Goal: Use online tool/utility: Utilize a website feature to perform a specific function

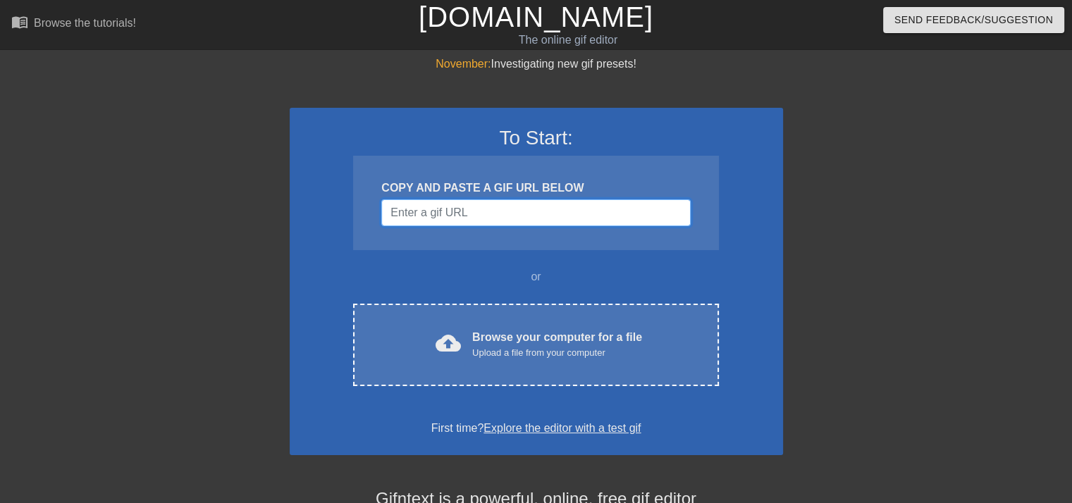
click at [447, 204] on input "Username" at bounding box center [535, 212] width 309 height 27
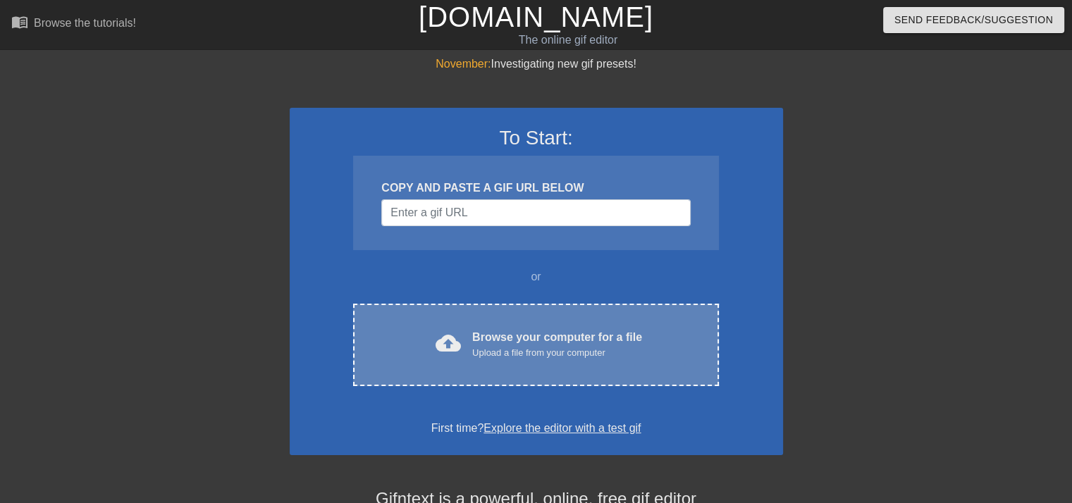
click at [462, 333] on div "cloud_upload Browse your computer for a file Upload a file from your computer" at bounding box center [536, 345] width 306 height 32
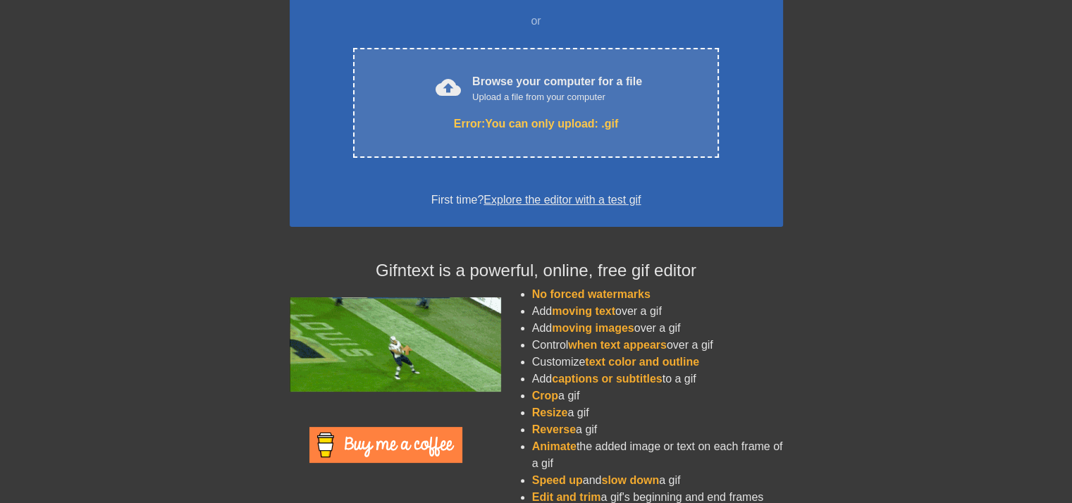
scroll to position [276, 0]
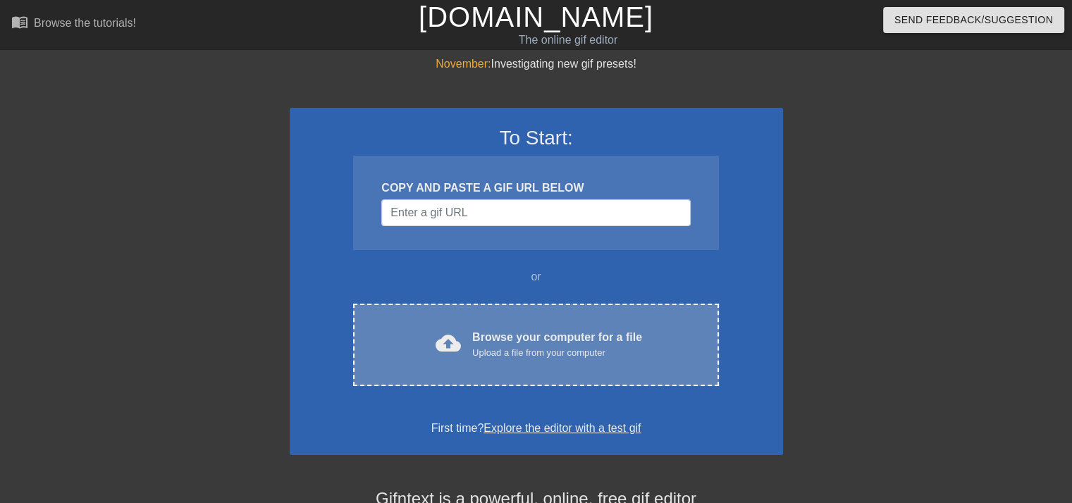
click at [452, 345] on span "cloud_upload" at bounding box center [448, 343] width 25 height 25
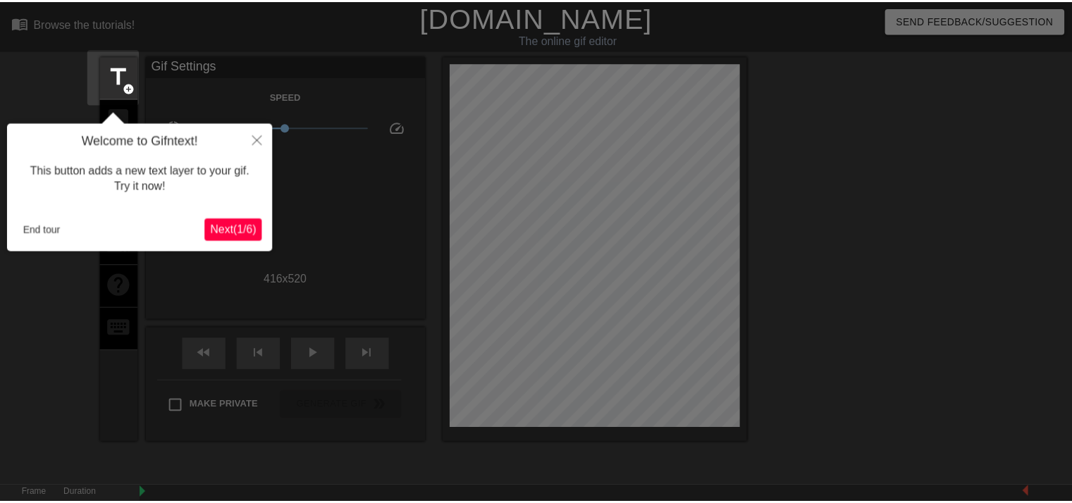
scroll to position [34, 0]
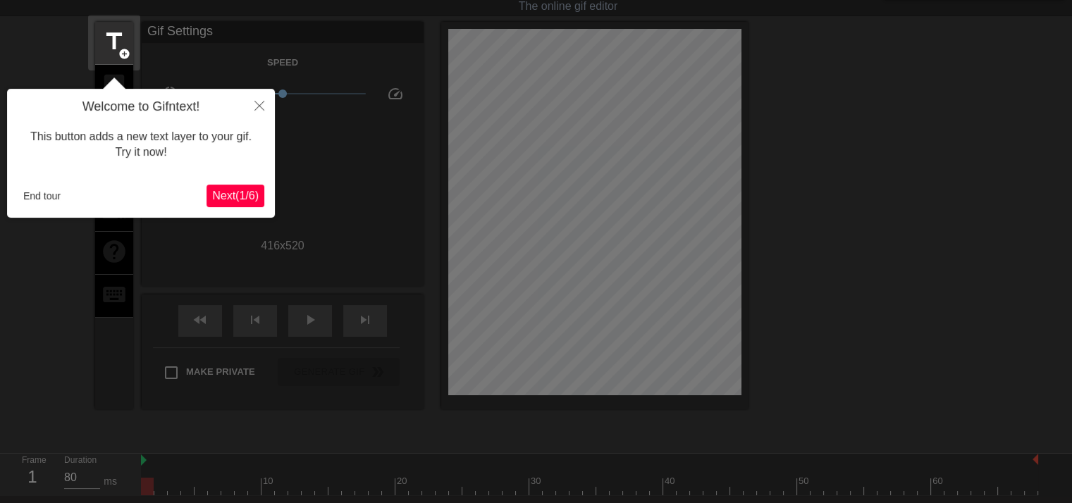
click at [237, 202] on span "Next ( 1 / 6 )" at bounding box center [235, 196] width 47 height 12
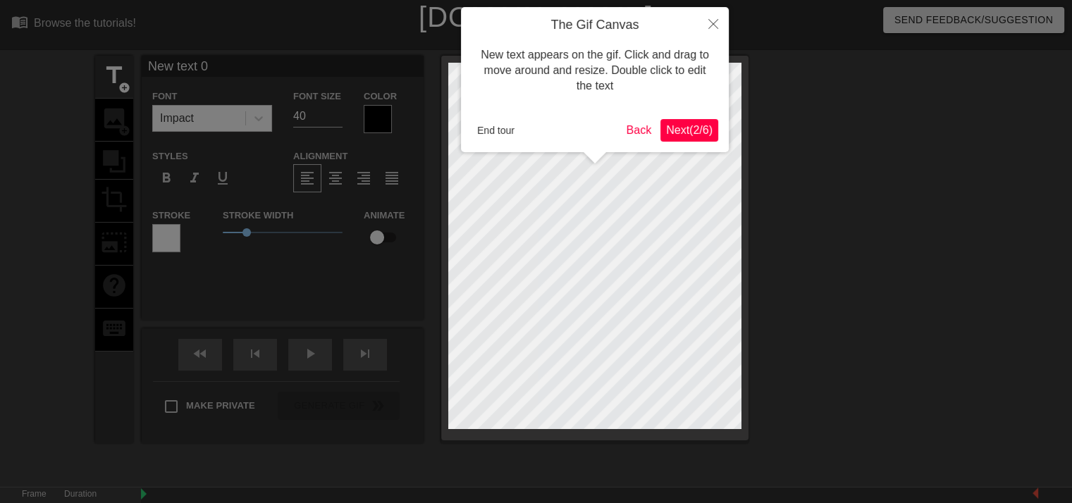
click at [684, 126] on span "Next ( 2 / 6 )" at bounding box center [689, 130] width 47 height 12
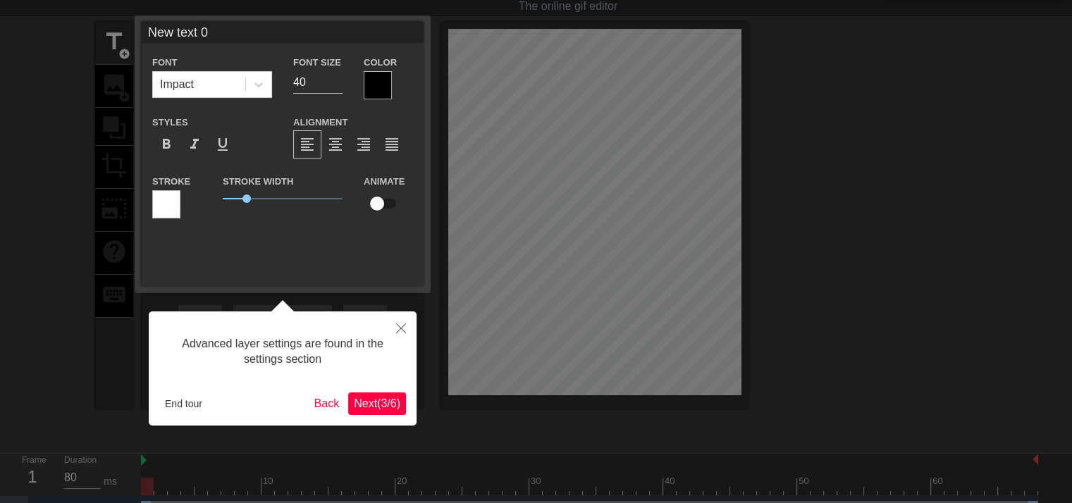
click at [366, 397] on span "Next ( 3 / 6 )" at bounding box center [377, 403] width 47 height 12
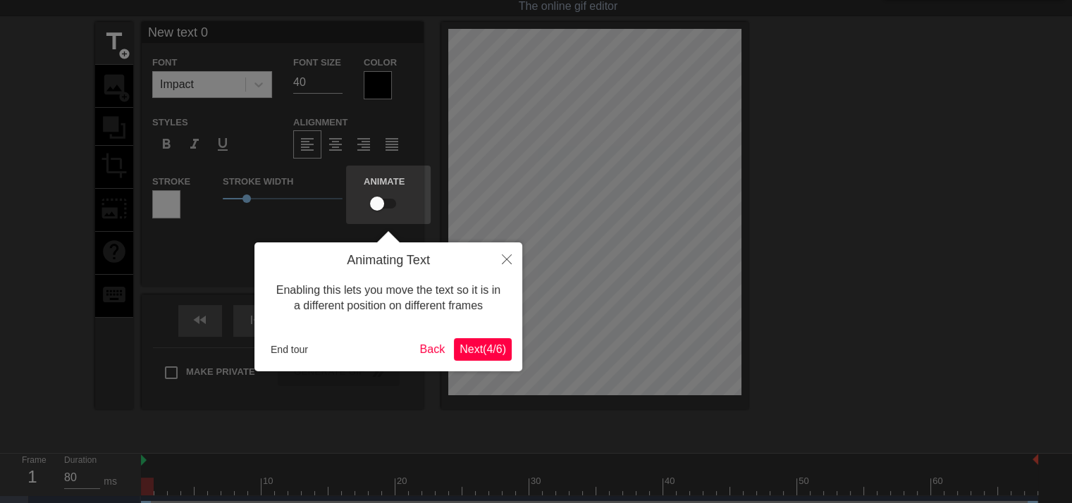
scroll to position [0, 0]
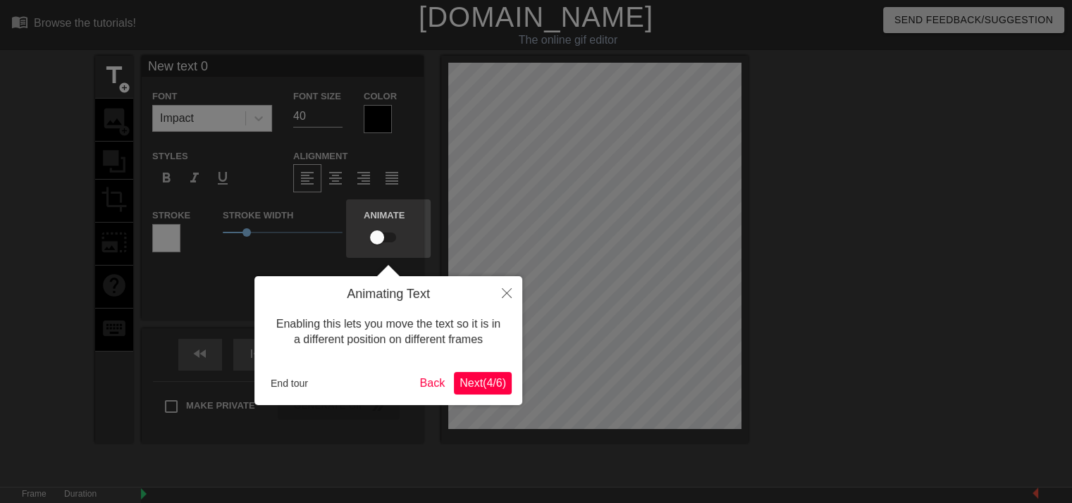
click at [489, 377] on span "Next ( 4 / 6 )" at bounding box center [482, 383] width 47 height 12
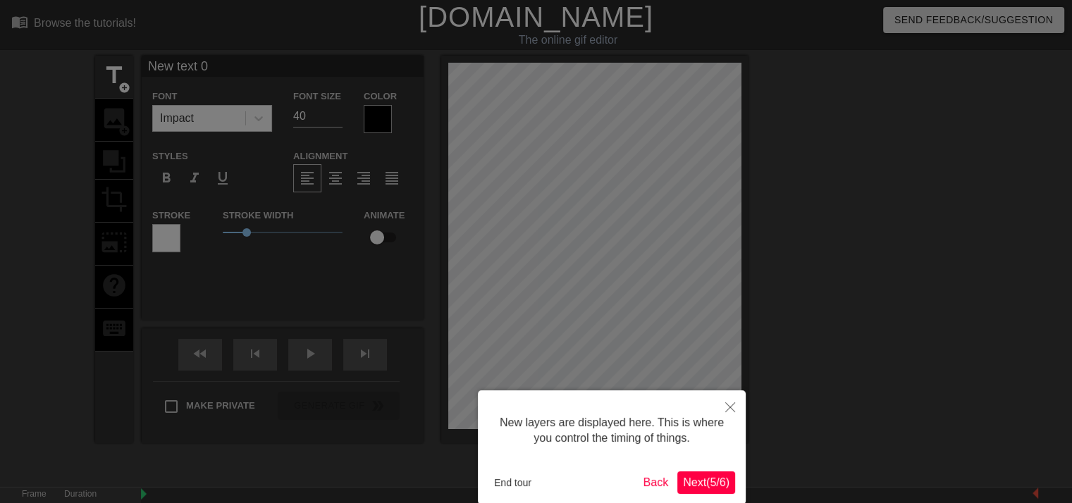
scroll to position [70, 0]
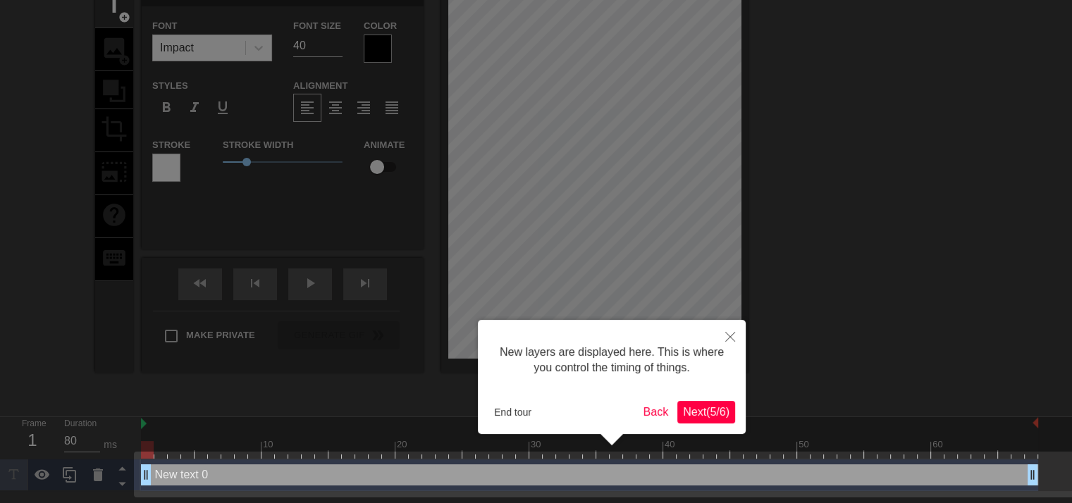
click at [697, 401] on button "Next ( 5 / 6 )" at bounding box center [706, 412] width 58 height 23
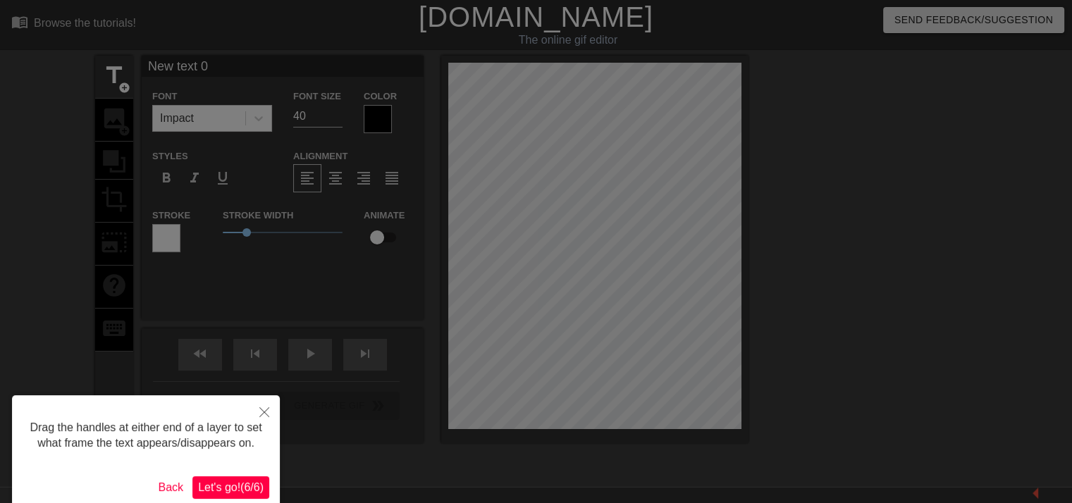
click at [254, 481] on span "Let's go! ( 6 / 6 )" at bounding box center [231, 487] width 66 height 12
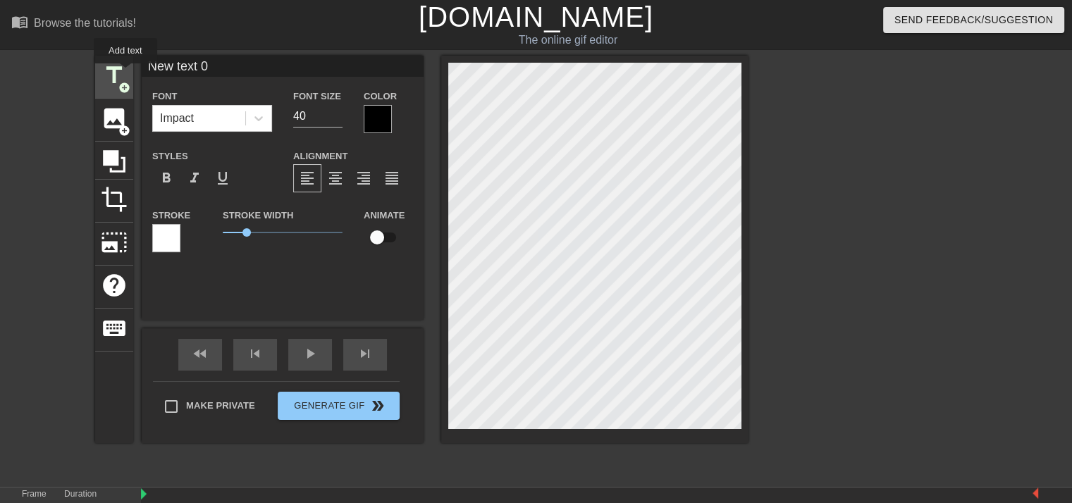
click at [125, 73] on span "title" at bounding box center [114, 75] width 27 height 27
type input "New text 1"
click at [325, 88] on div "title add_circle image add_circle crop photo_size_select_large help keyboard Ne…" at bounding box center [421, 250] width 653 height 388
click at [380, 110] on div at bounding box center [378, 119] width 28 height 28
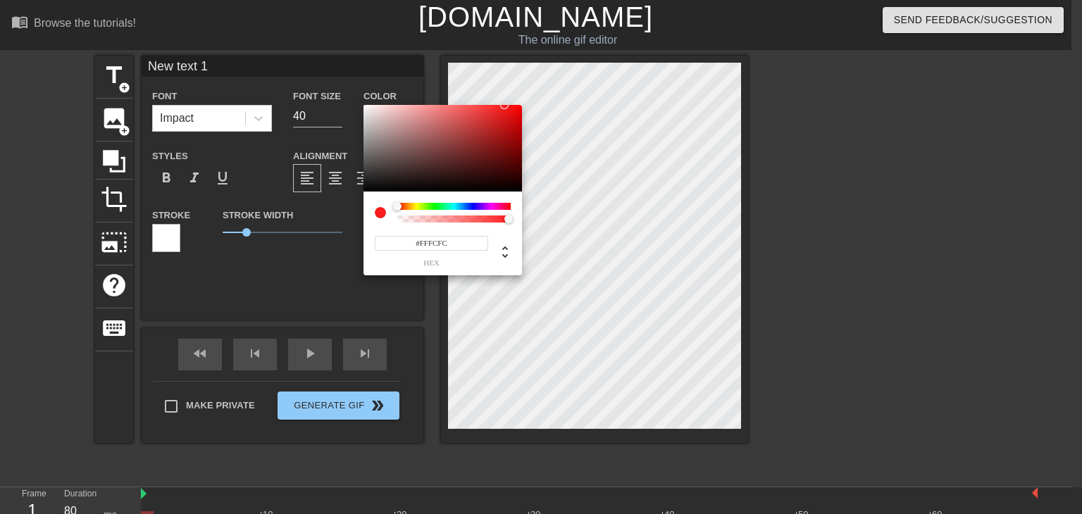
type input "#FEFBFB"
drag, startPoint x: 369, startPoint y: 177, endPoint x: 366, endPoint y: 105, distance: 72.0
click at [366, 105] on div at bounding box center [443, 148] width 159 height 87
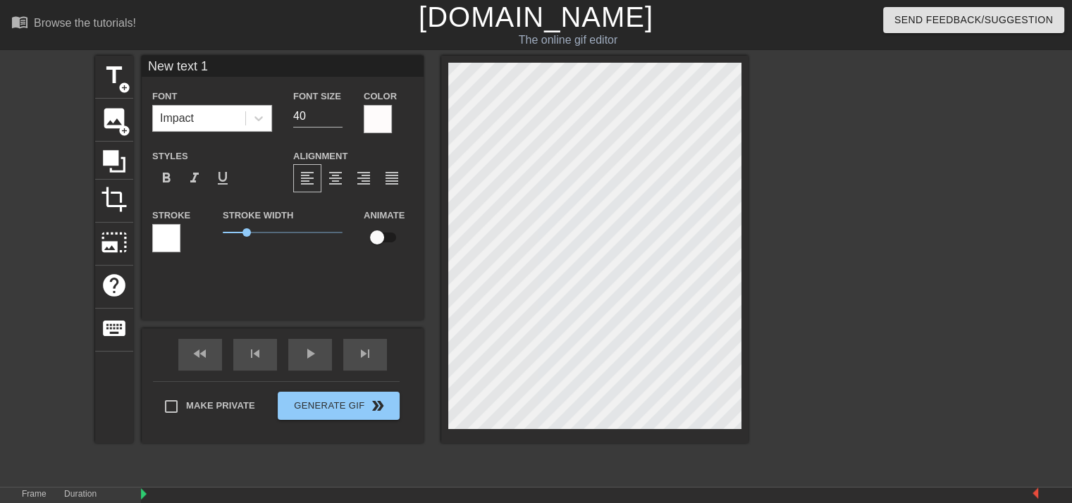
click at [211, 123] on div "Impact" at bounding box center [199, 118] width 92 height 25
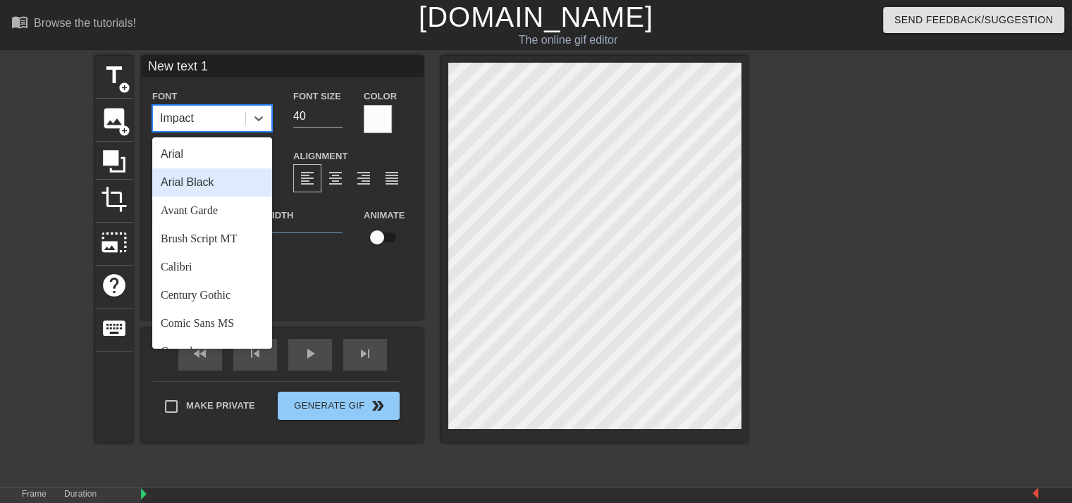
click at [208, 195] on div "Arial Black" at bounding box center [212, 182] width 120 height 28
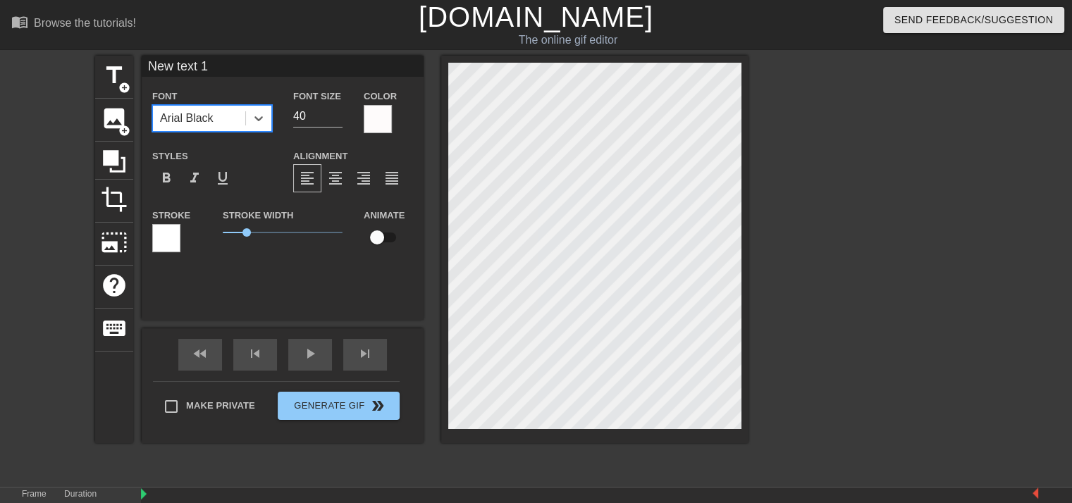
click at [209, 118] on div "Arial Black" at bounding box center [187, 118] width 54 height 17
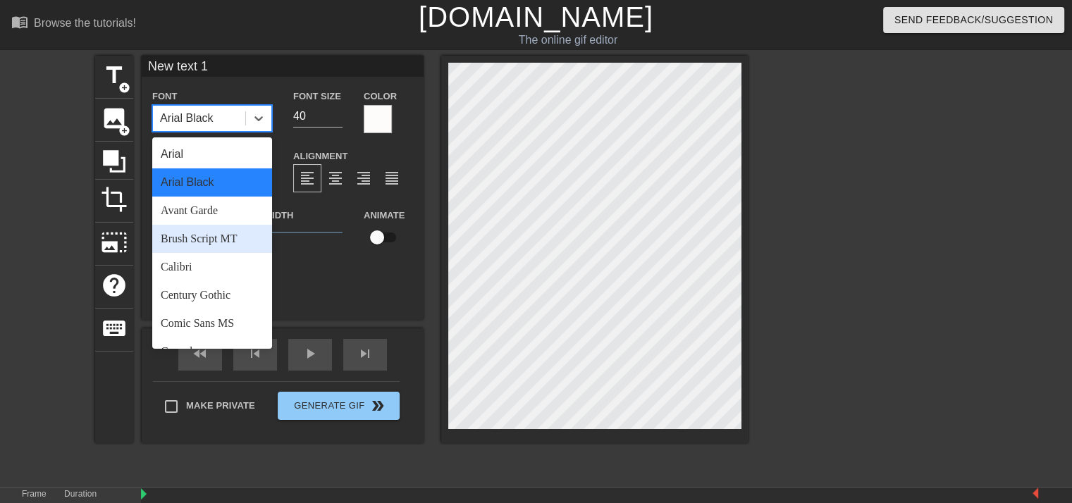
click at [203, 226] on div "Brush Script MT" at bounding box center [212, 239] width 120 height 28
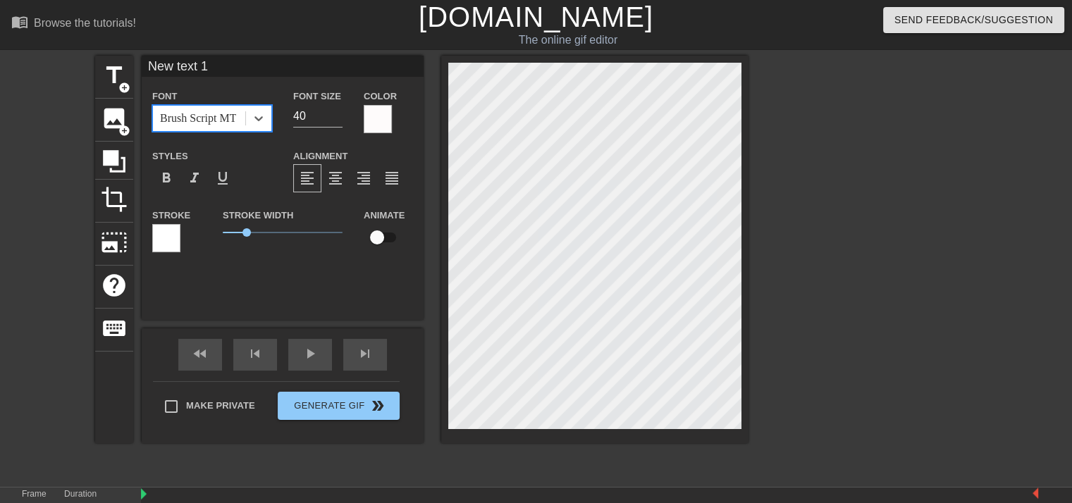
click at [204, 123] on div "Brush Script MT" at bounding box center [198, 118] width 76 height 17
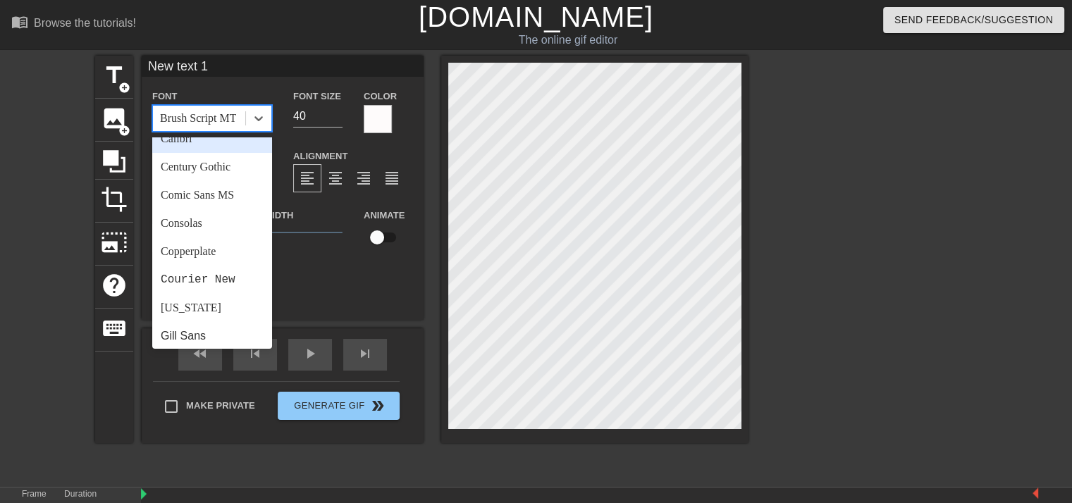
scroll to position [141, 0]
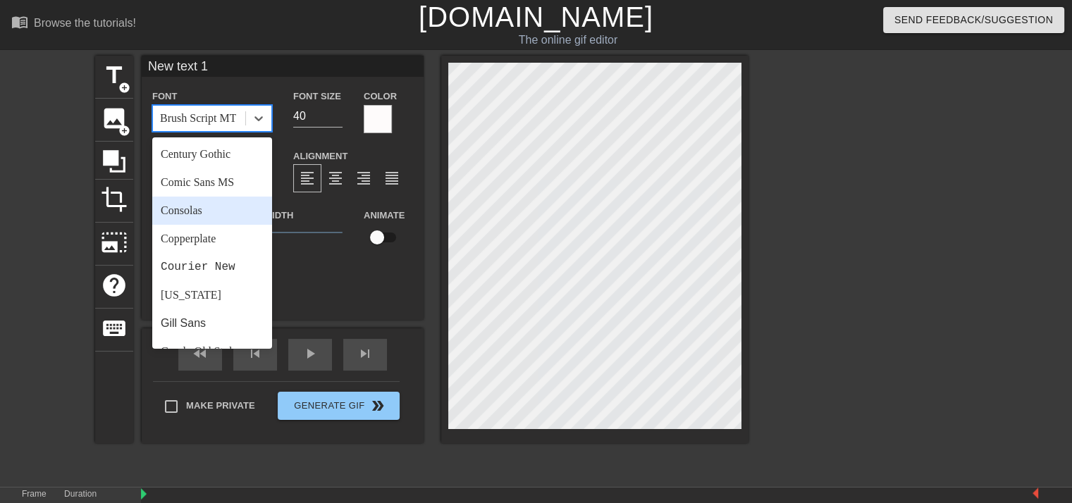
click at [212, 216] on div "Consolas" at bounding box center [212, 211] width 120 height 28
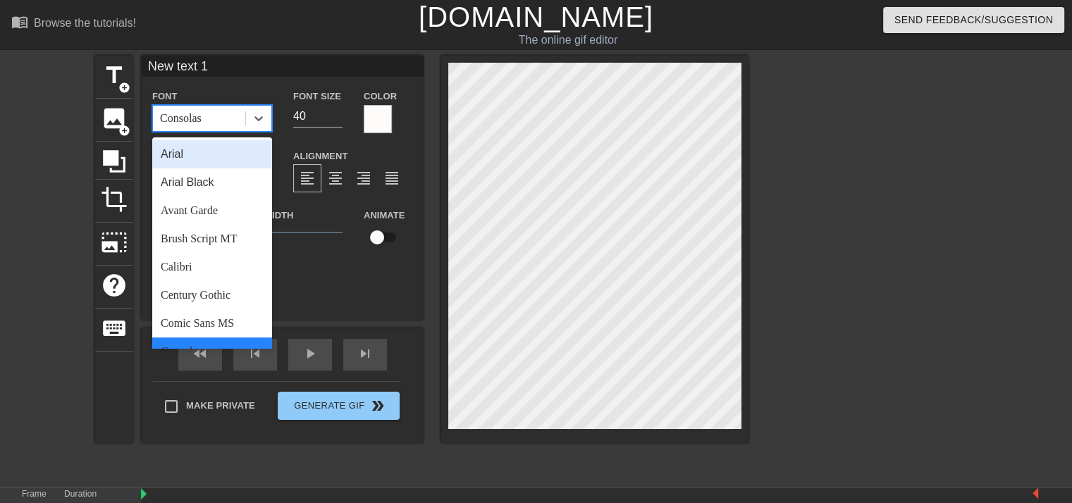
click at [200, 113] on div "Consolas" at bounding box center [181, 118] width 42 height 17
click at [200, 145] on div "Arial" at bounding box center [212, 154] width 120 height 28
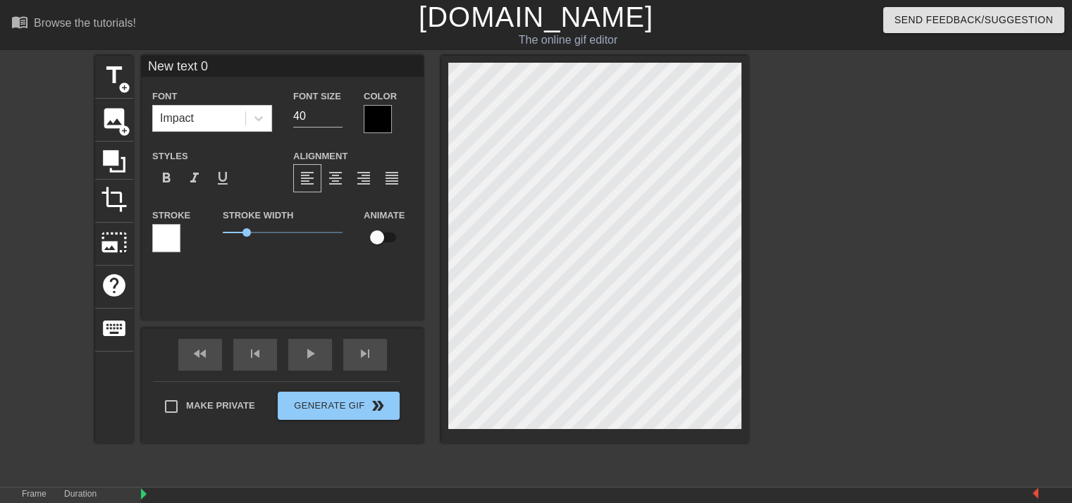
click at [556, 502] on html "menu_book Browse the tutorials! [DOMAIN_NAME] The online gif editor Send Feedba…" at bounding box center [536, 296] width 1072 height 593
type input "New text 1"
drag, startPoint x: 245, startPoint y: 233, endPoint x: 211, endPoint y: 242, distance: 34.4
click at [212, 242] on div "Stroke Width 0" at bounding box center [282, 235] width 141 height 58
click at [121, 321] on span "keyboard" at bounding box center [114, 328] width 27 height 27
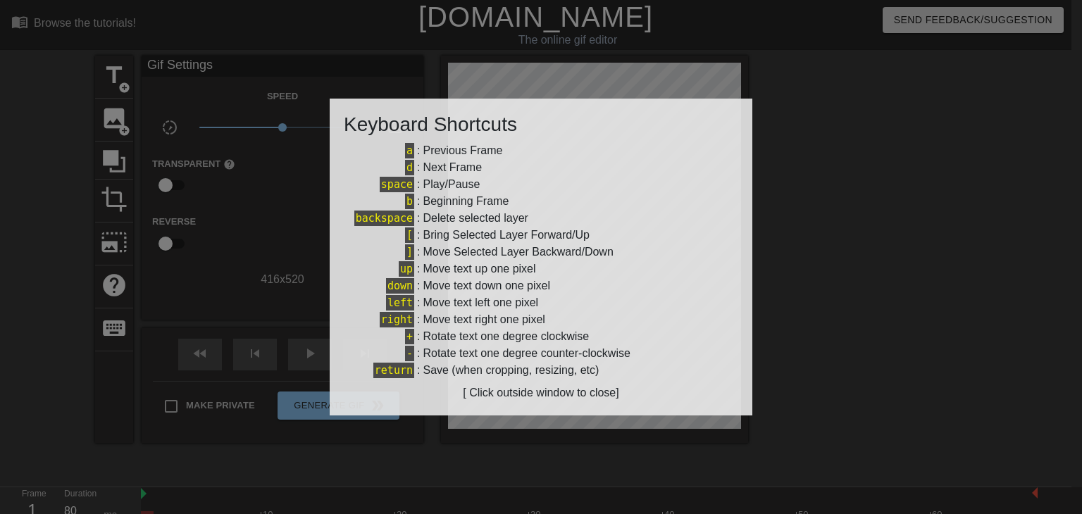
click at [302, 197] on div at bounding box center [541, 257] width 1082 height 514
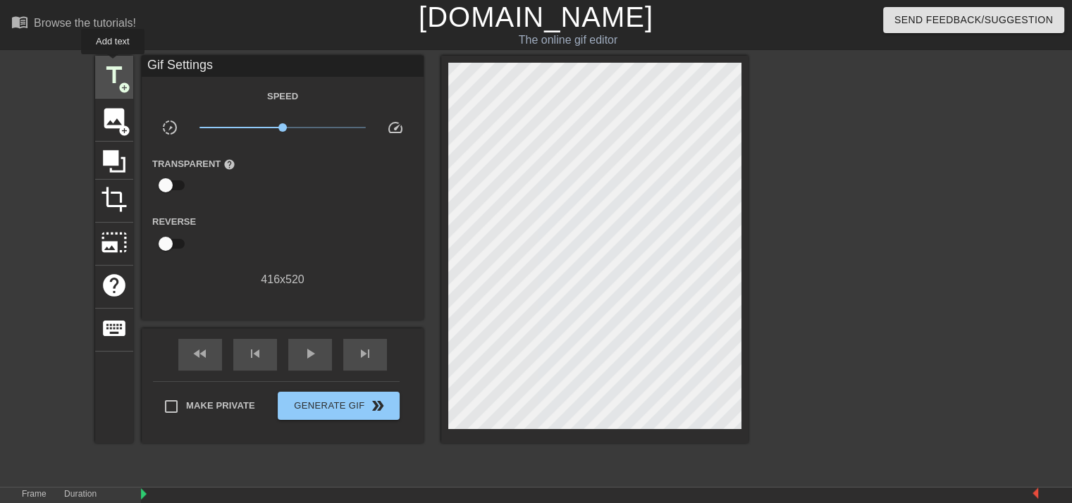
click at [113, 64] on span "title" at bounding box center [114, 75] width 27 height 27
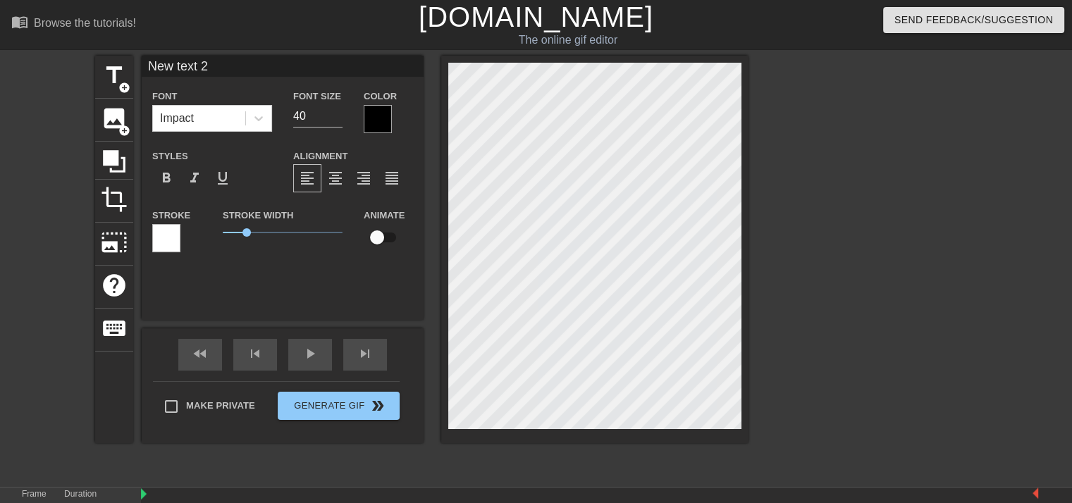
click at [581, 502] on html "menu_book Browse the tutorials! [DOMAIN_NAME] The online gif editor Send Feedba…" at bounding box center [536, 312] width 1072 height 625
type input "New text 1"
click at [340, 116] on input "39" at bounding box center [317, 116] width 49 height 23
type input "3"
type input "0"
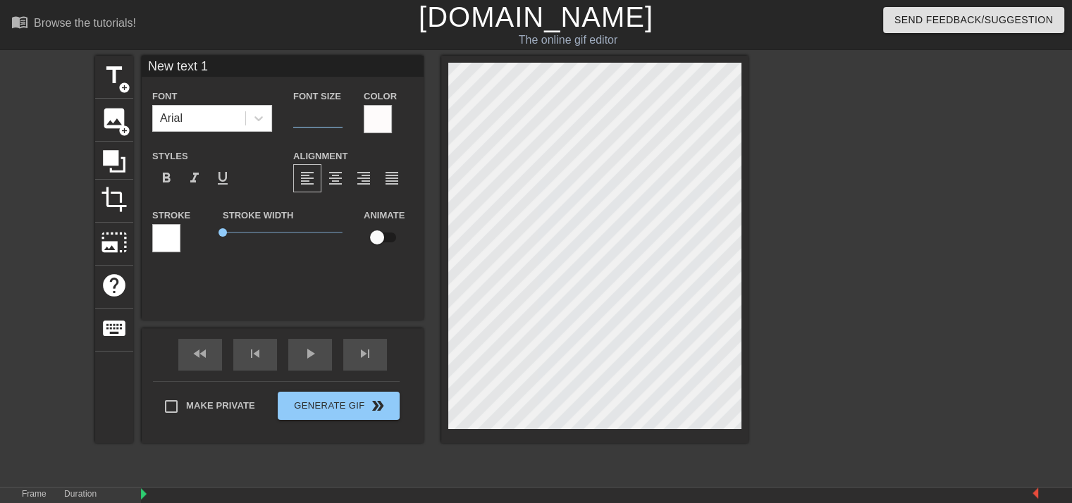
type input "1"
type input "40"
type input "New text"
type textarea "New text"
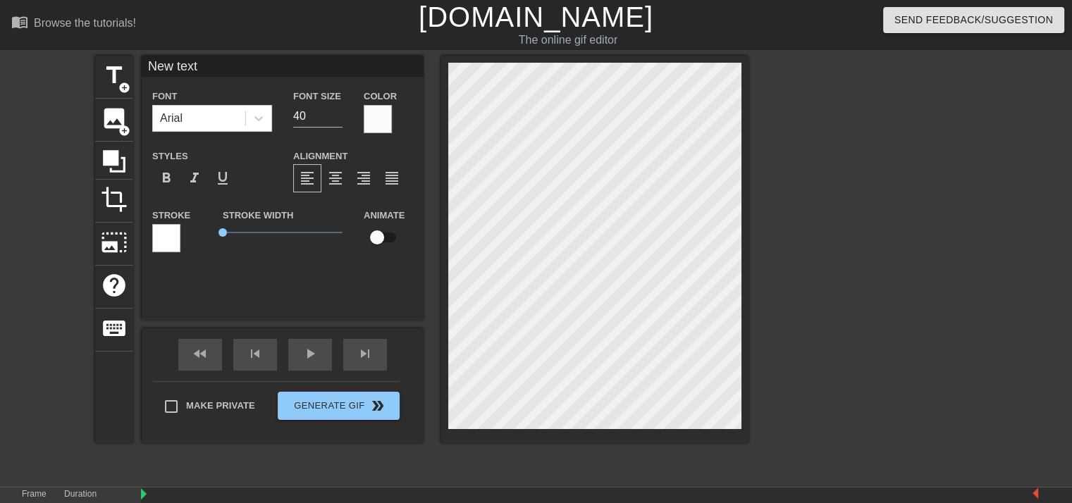
type input "New text"
type textarea "New text"
type input "New tex"
type textarea "New tex"
type input "New te"
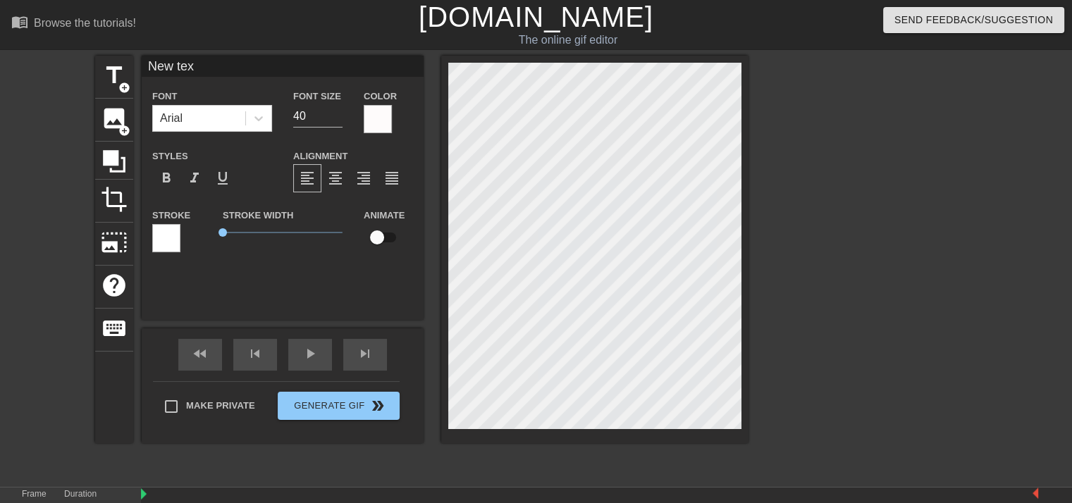
type textarea "New te"
type input "New t"
type textarea "New t"
type input "New"
type textarea "New"
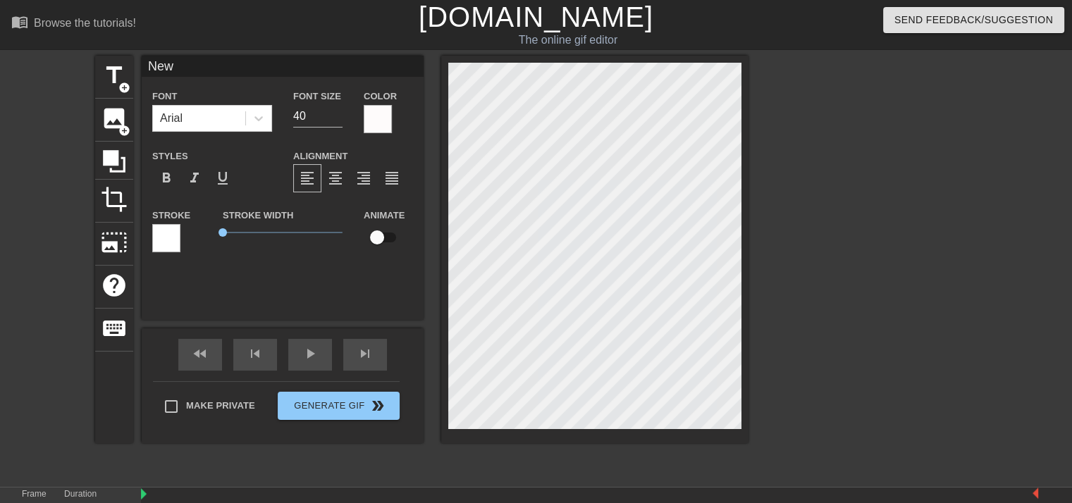
type input "New"
type textarea "New"
type input "Ne"
type textarea "Ne"
type input "N"
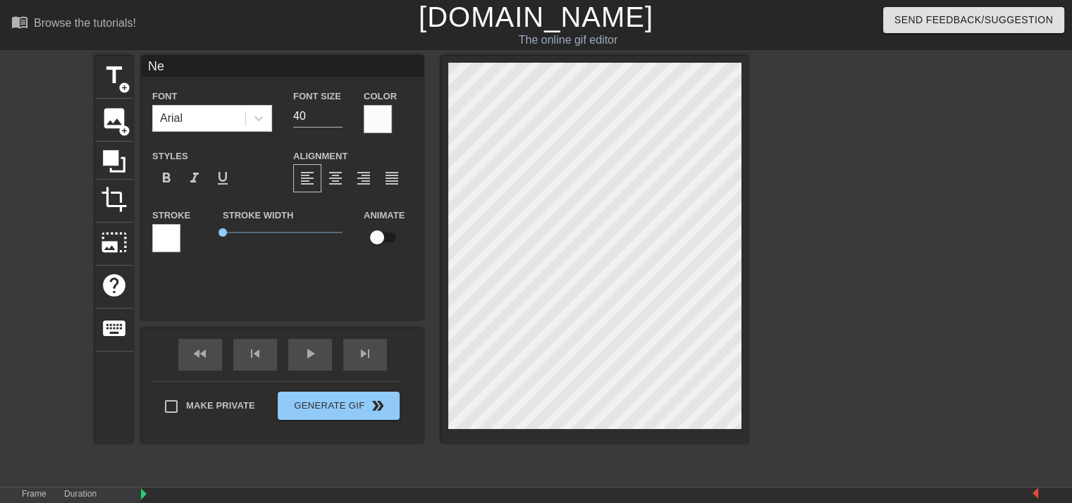
type textarea "N"
type input "h"
type textarea "h"
type input "he"
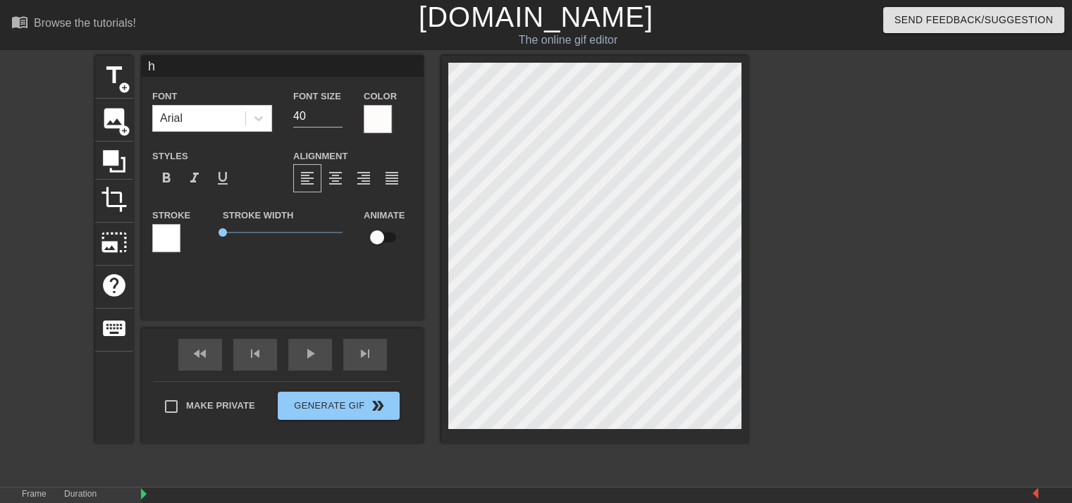
type textarea "he"
type input "hel"
type textarea "hel"
type input "hell"
type textarea "hell"
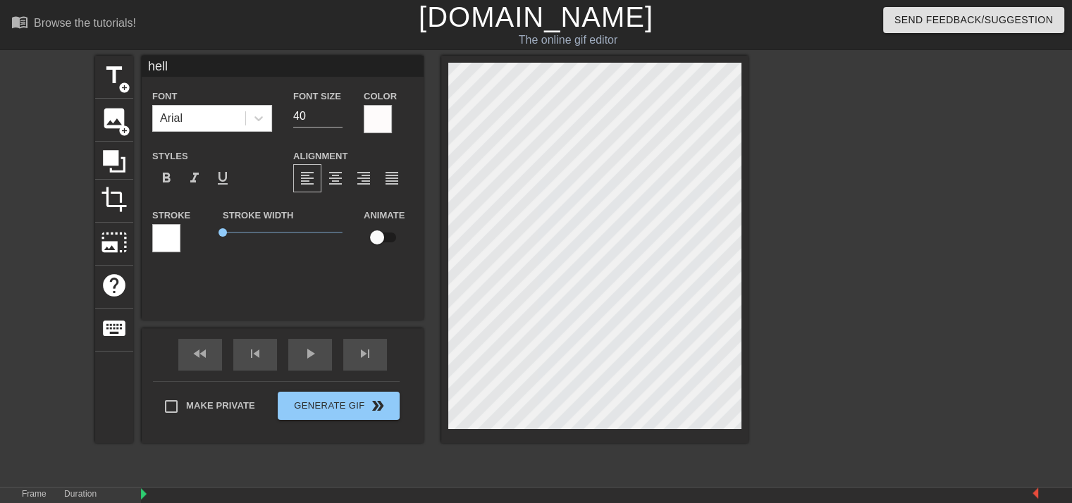
type input "hello"
type textarea "hello"
type input "hello"
type textarea "hello"
type input "hello c"
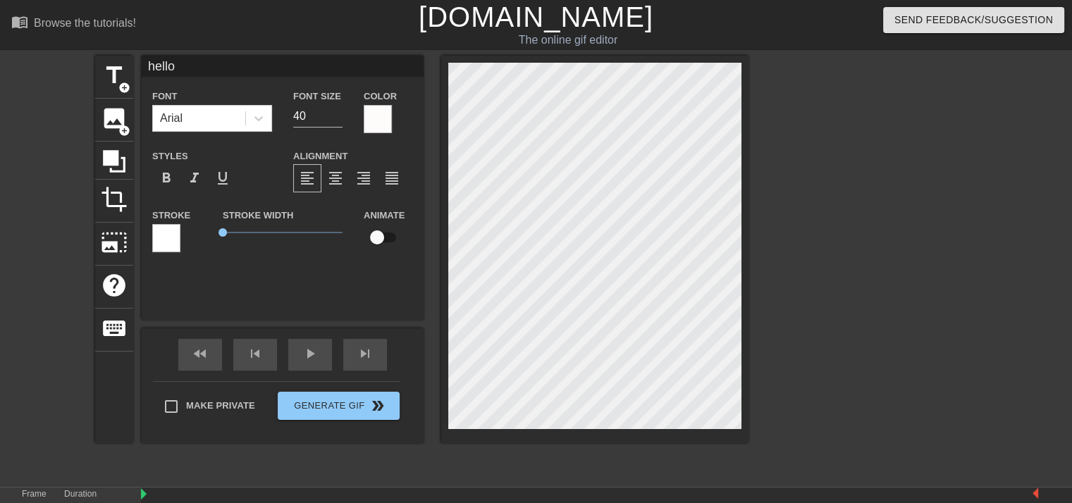
type textarea "hello c"
type input "hello ch"
type textarea "hello ch"
type input "hello cha"
type textarea "hello cha"
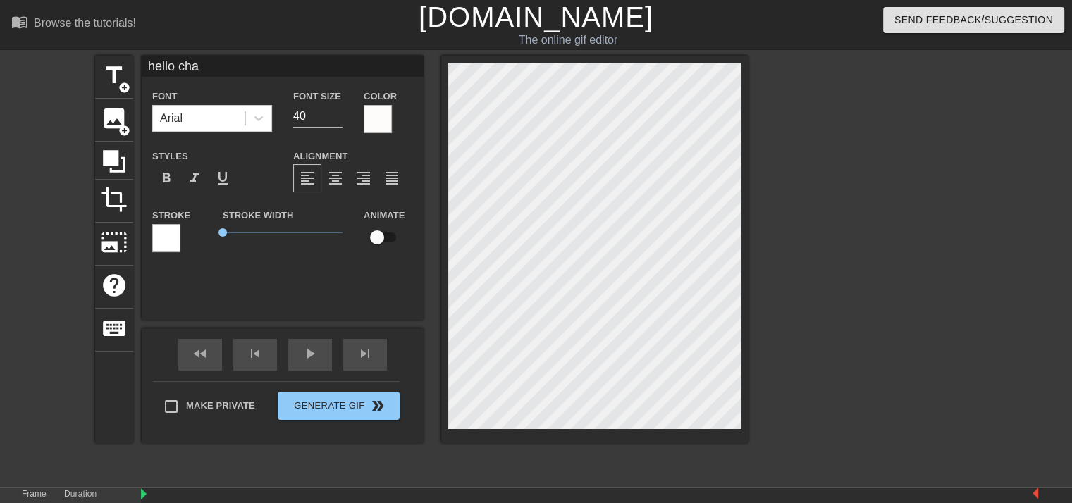
type input "hello chat"
type textarea "hello chat"
type input "hello chat"
type textarea "hello chat"
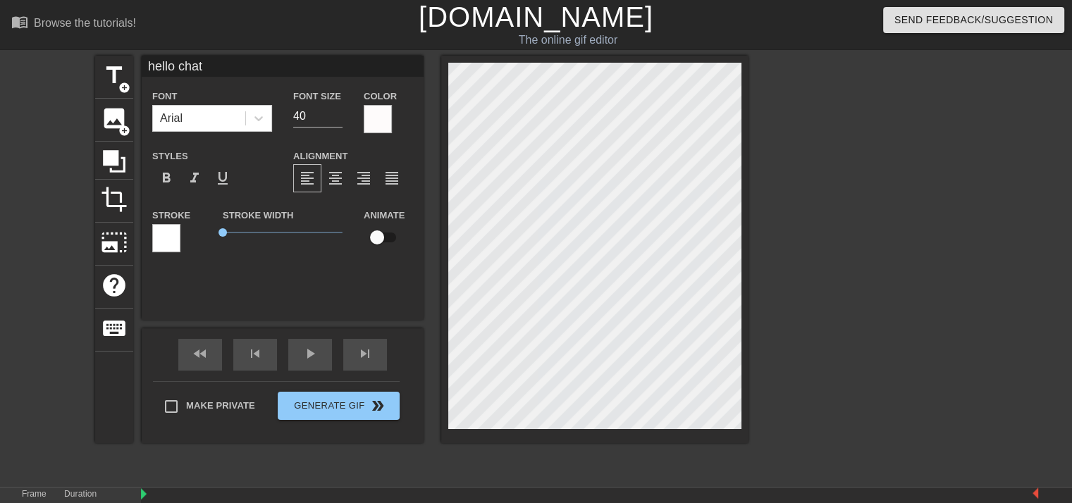
type input "hello chat"
type textarea "hello chat"
type input "hello cha"
type textarea "hello cha"
type input "hello ch"
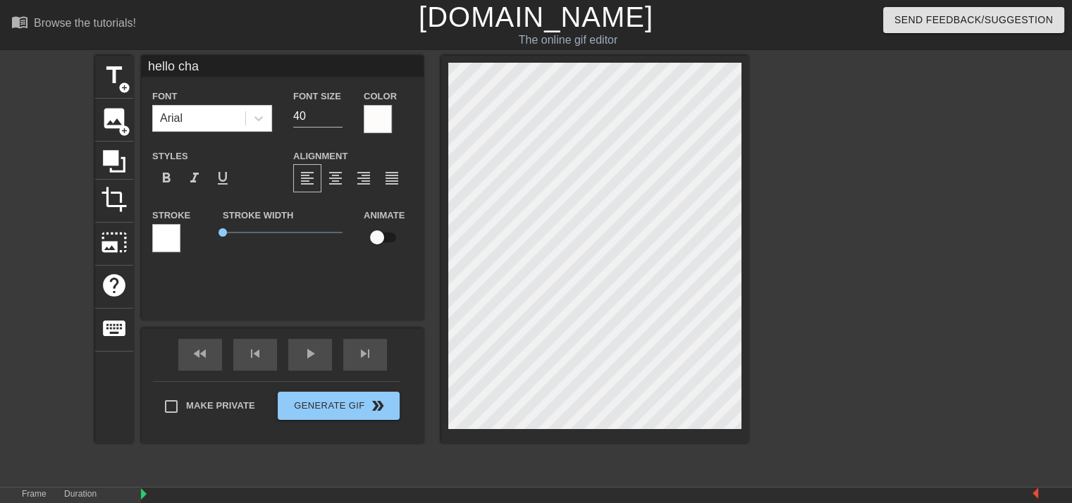
type textarea "hello ch"
type input "hello c"
type textarea "hello c"
type input "hello"
type textarea "hello"
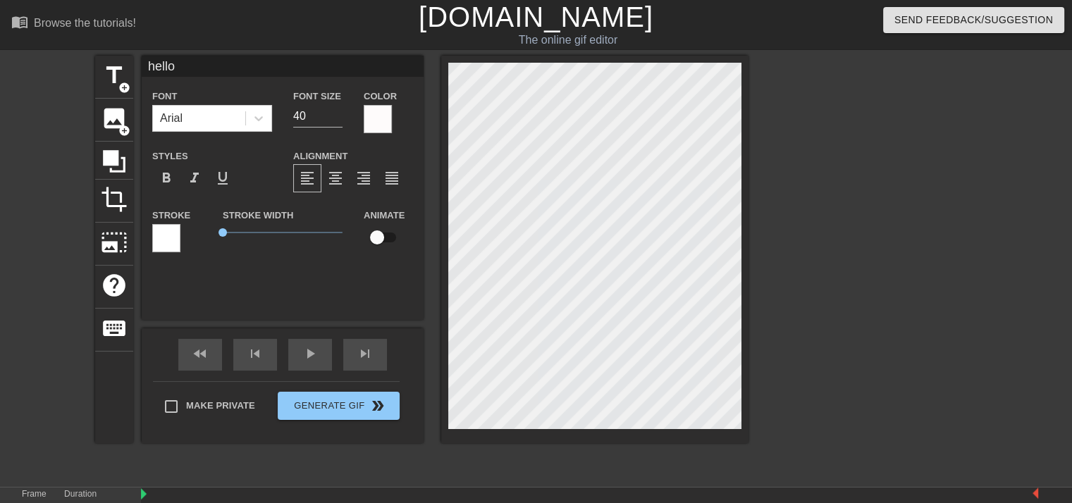
type input "hello"
type textarea "hello"
type input "hell"
type textarea "hell"
type input "hel"
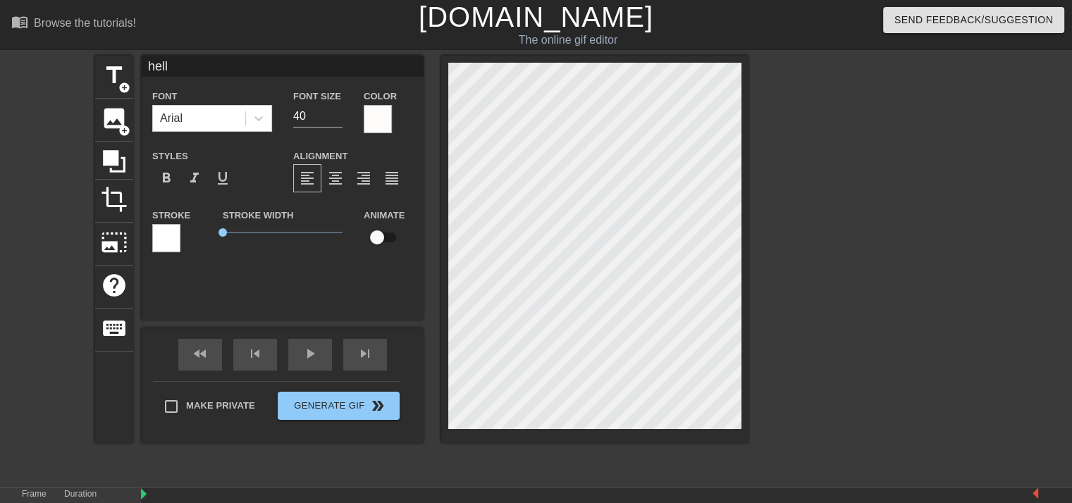
type textarea "hel"
type input "he"
type textarea "he"
type input "h"
type textarea "h"
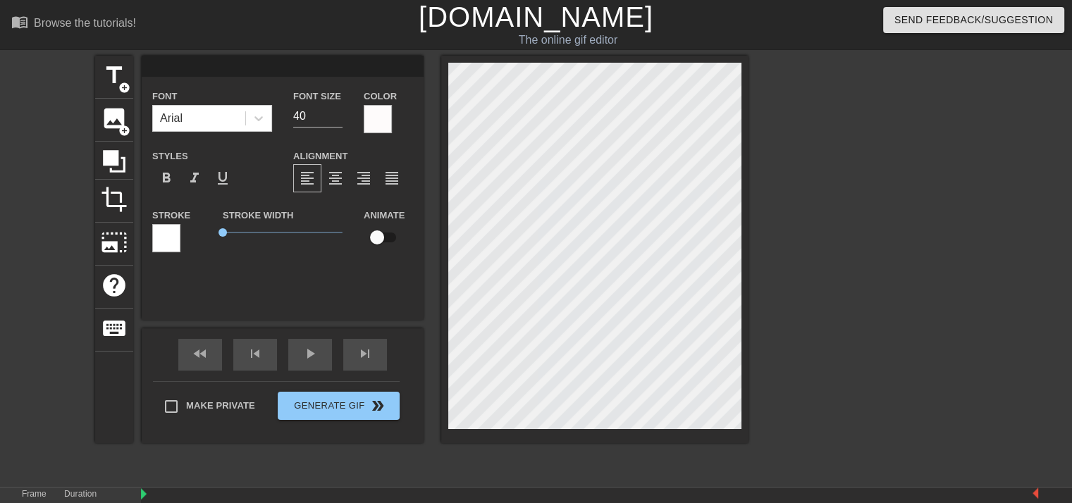
scroll to position [1, 1]
type input "h"
type textarea "h"
type input "ha"
type textarea "ha"
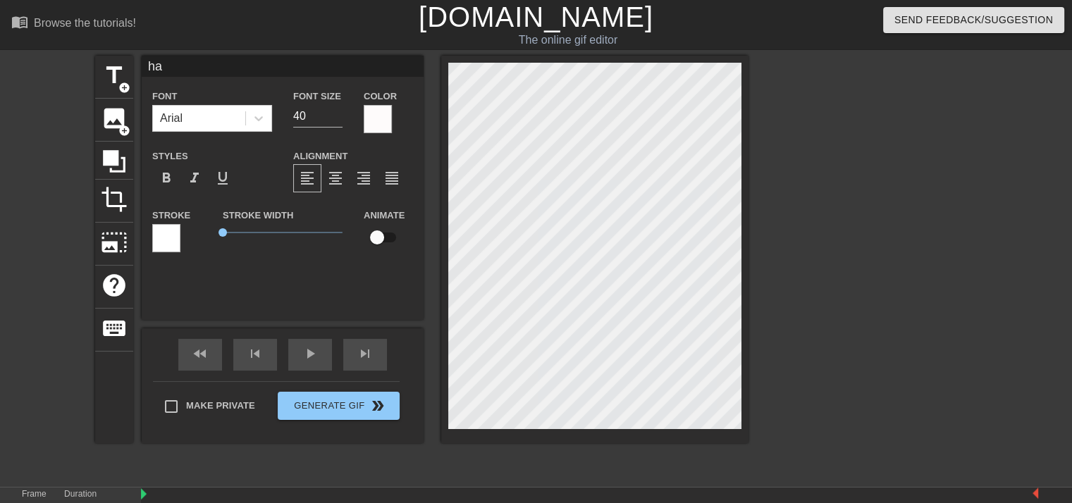
type input "hao"
type textarea "hao"
type input "ha"
type textarea "ha"
type input "hai"
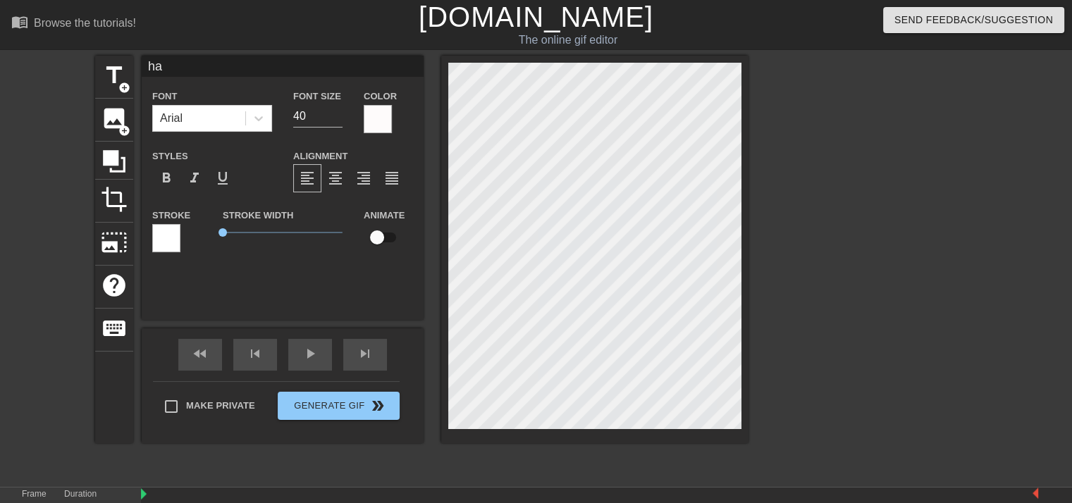
type textarea "hai"
type input "hai"
type textarea "hai"
type input "hai c"
type textarea "hai c"
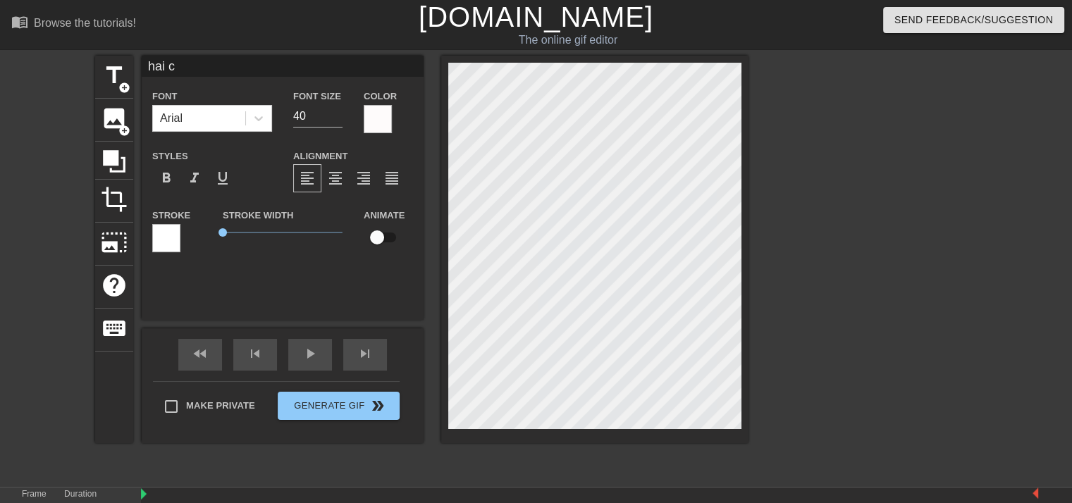
type input "hai ch"
type textarea "hai ch"
type input "hai cha"
type textarea "hai cha"
type input "hai chat"
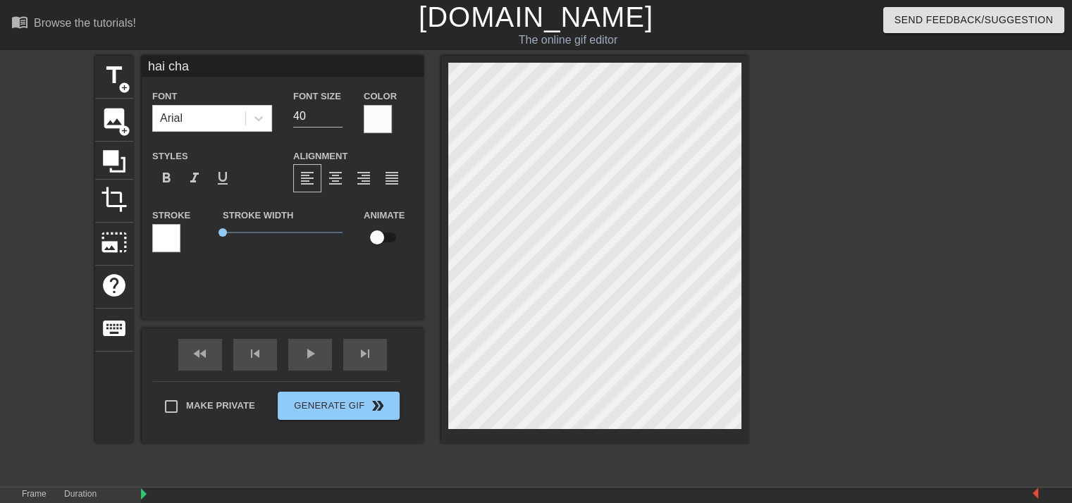
type textarea "hai chat"
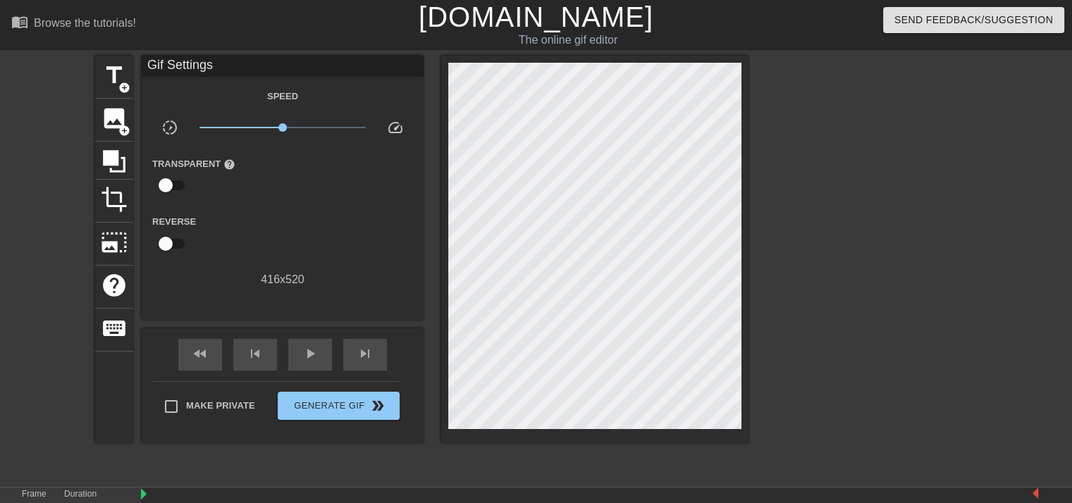
click at [457, 455] on div "title add_circle image add_circle crop photo_size_select_large help keyboard Gi…" at bounding box center [421, 267] width 653 height 423
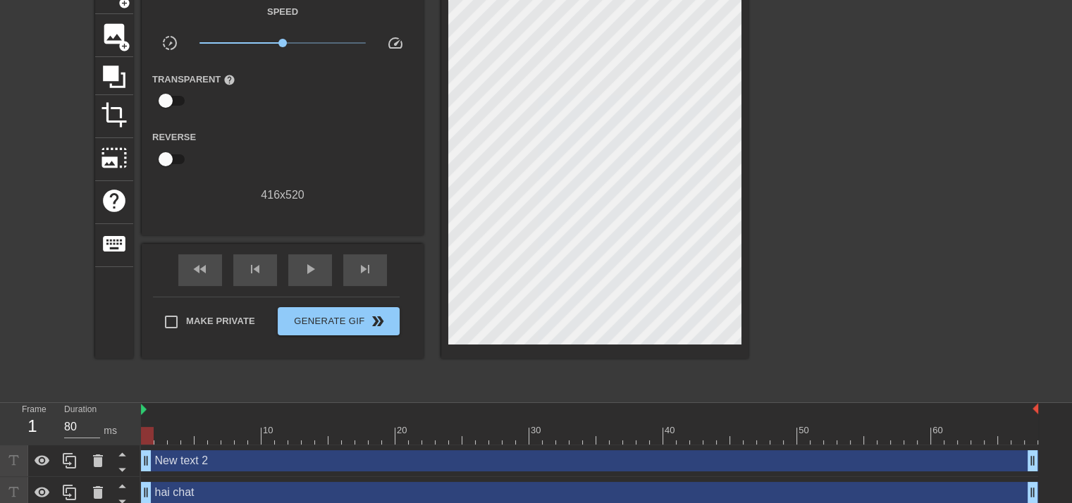
scroll to position [124, 0]
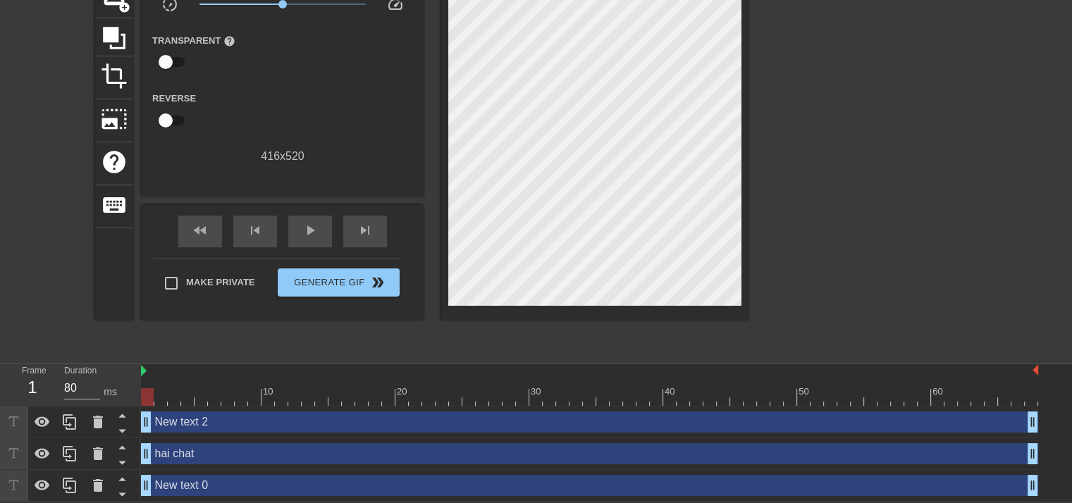
click at [187, 420] on div "New text 2 drag_handle drag_handle" at bounding box center [589, 422] width 897 height 21
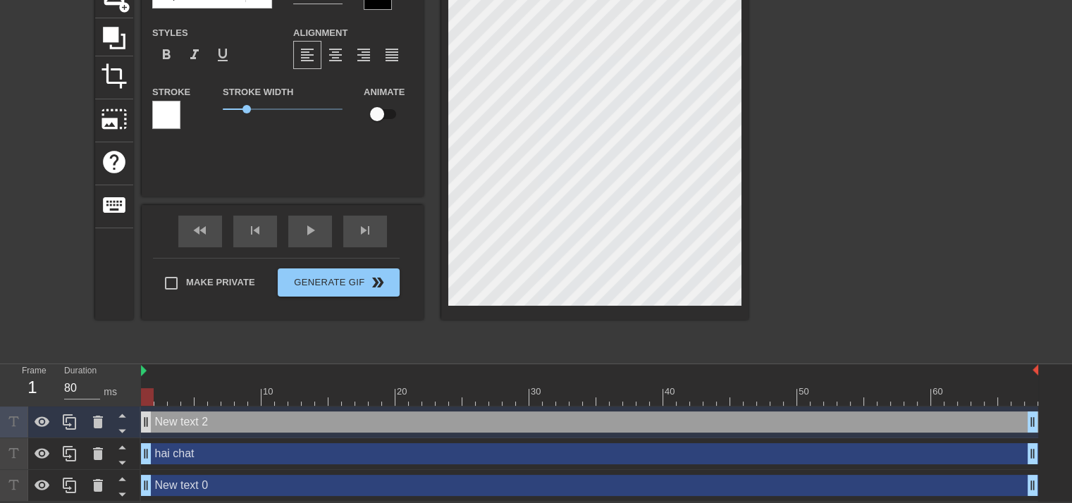
drag, startPoint x: 187, startPoint y: 420, endPoint x: 146, endPoint y: 424, distance: 41.7
click at [146, 424] on div "New text 2 drag_handle drag_handle" at bounding box center [589, 422] width 897 height 21
click at [101, 424] on icon at bounding box center [97, 422] width 17 height 17
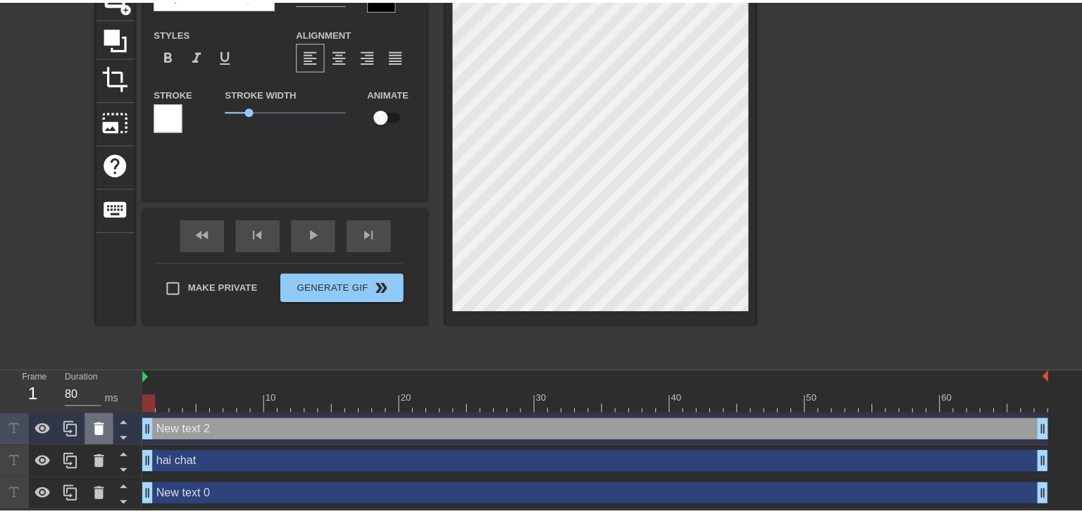
scroll to position [113, 0]
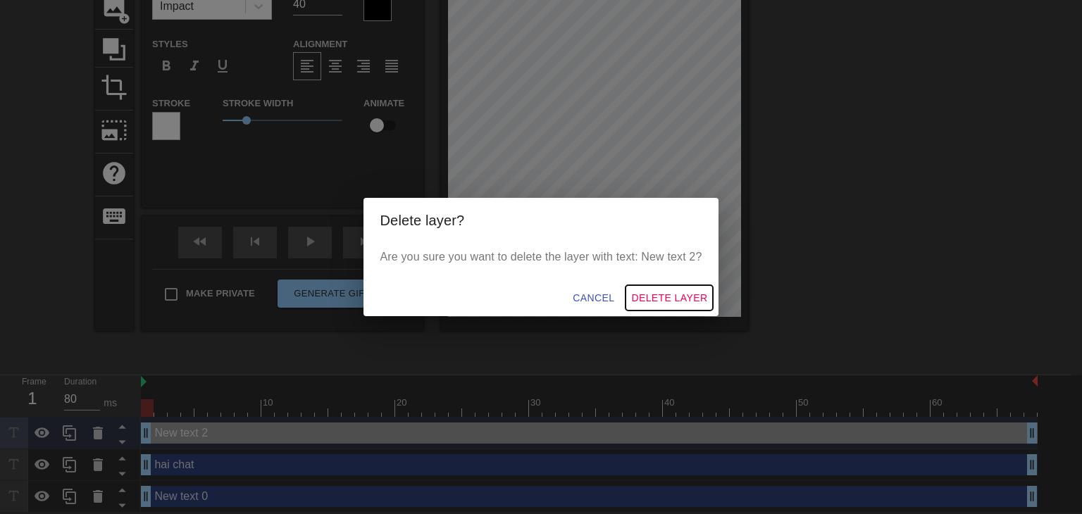
click at [650, 296] on span "Delete Layer" at bounding box center [669, 299] width 76 height 18
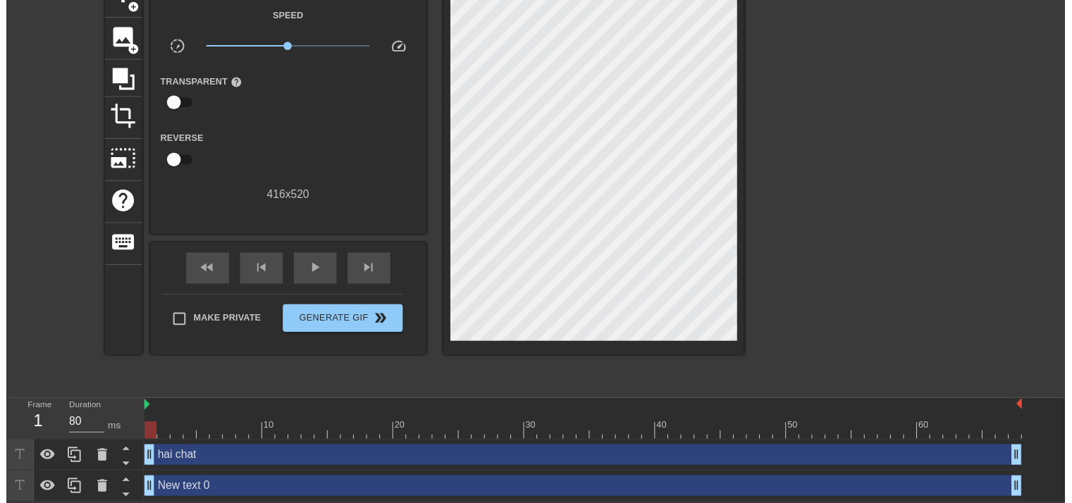
scroll to position [92, 0]
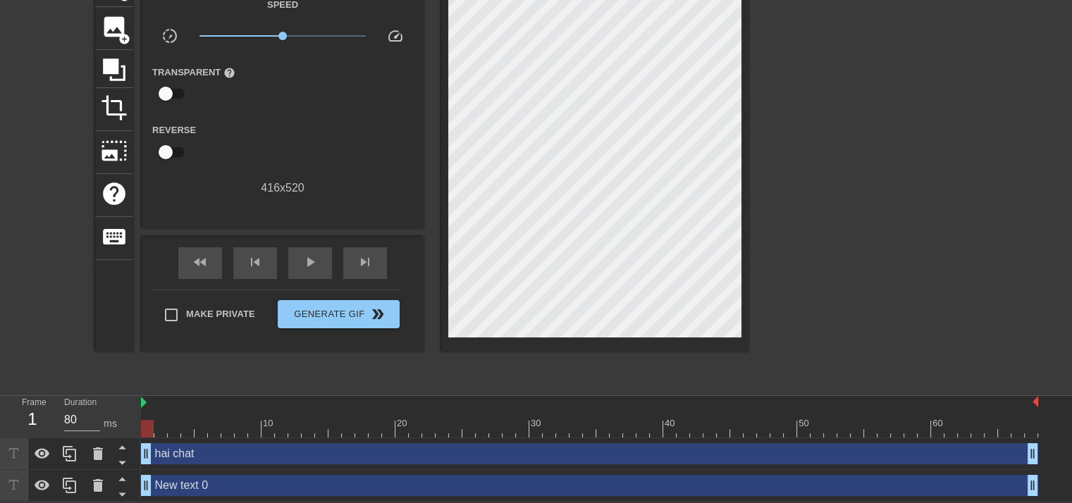
click at [279, 493] on div "New text 0 drag_handle drag_handle" at bounding box center [589, 485] width 897 height 21
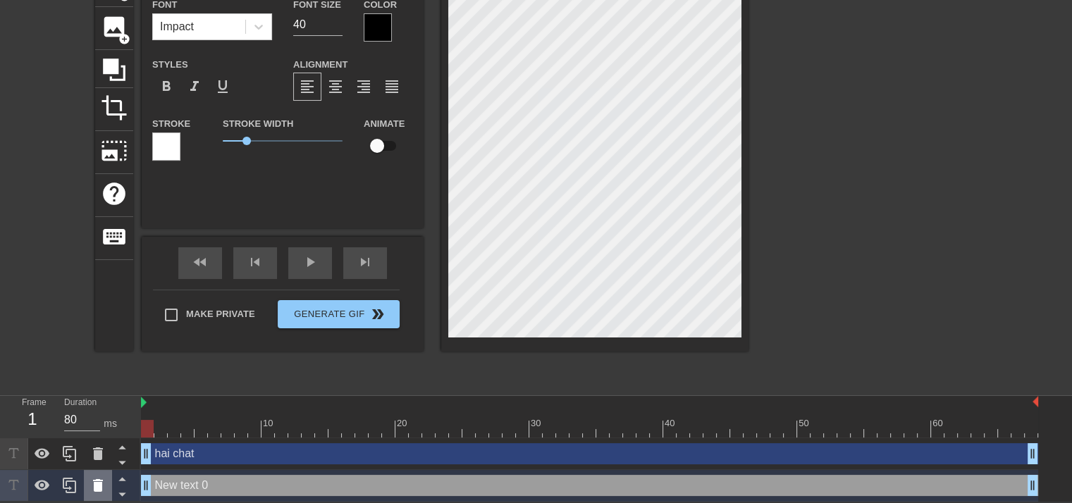
click at [109, 490] on div at bounding box center [98, 485] width 28 height 31
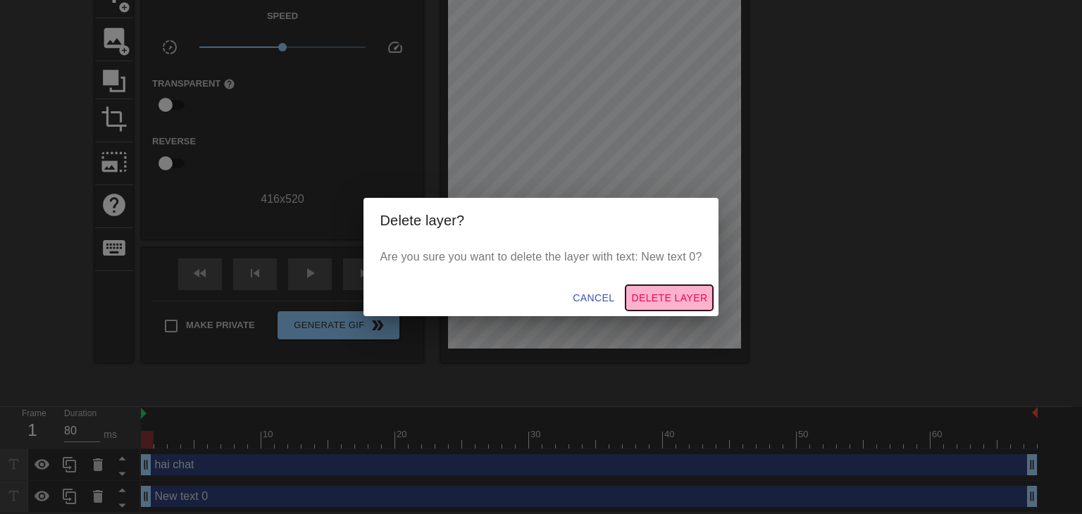
click at [684, 285] on button "Delete Layer" at bounding box center [669, 298] width 87 height 26
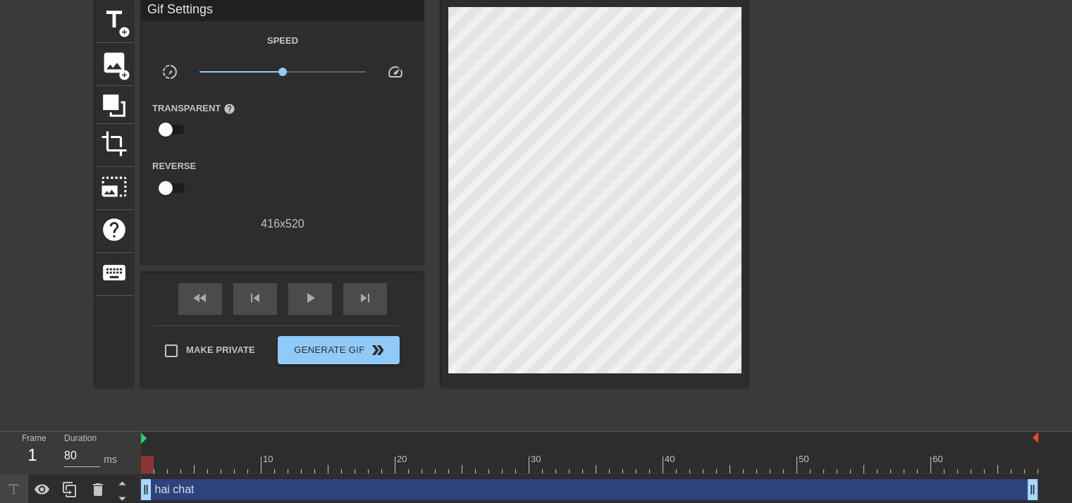
scroll to position [61, 0]
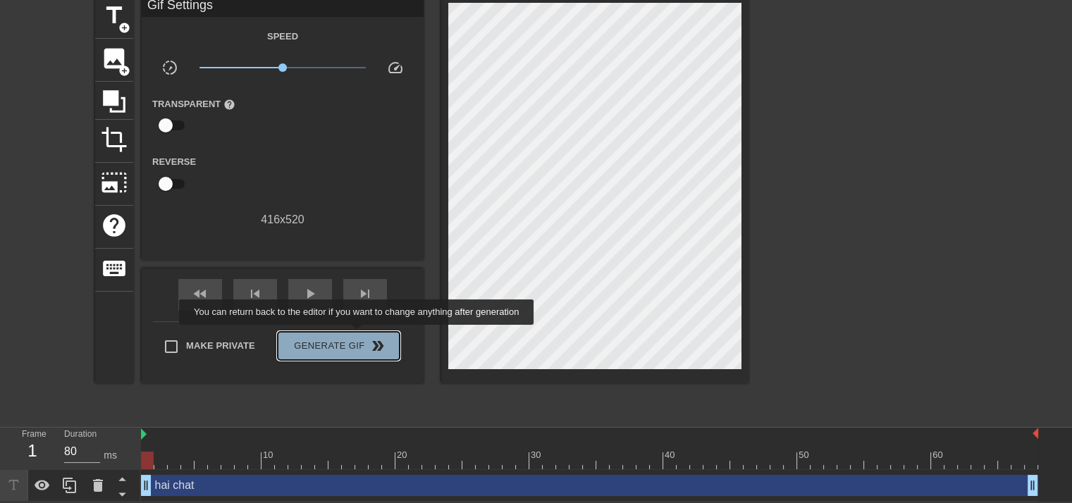
click at [358, 338] on span "Generate Gif double_arrow" at bounding box center [338, 346] width 111 height 17
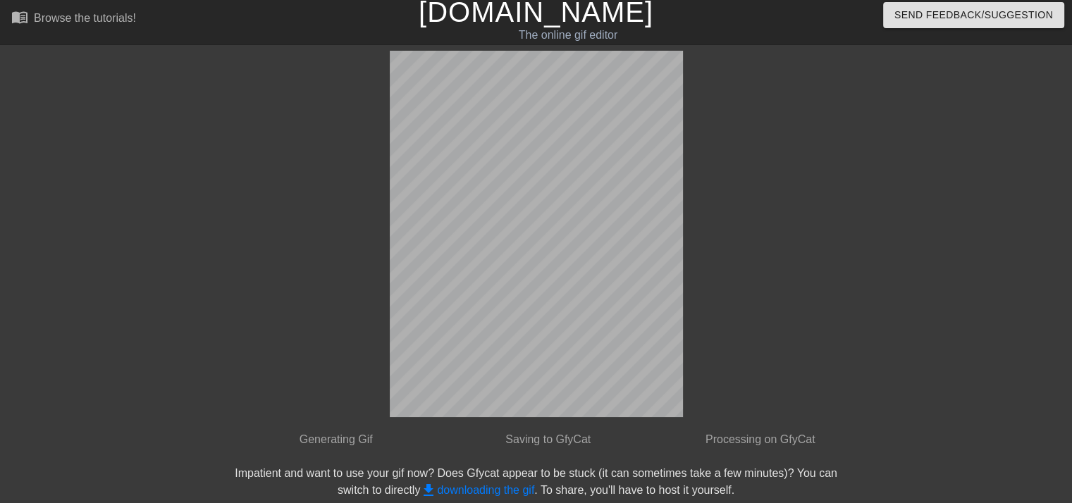
scroll to position [0, 0]
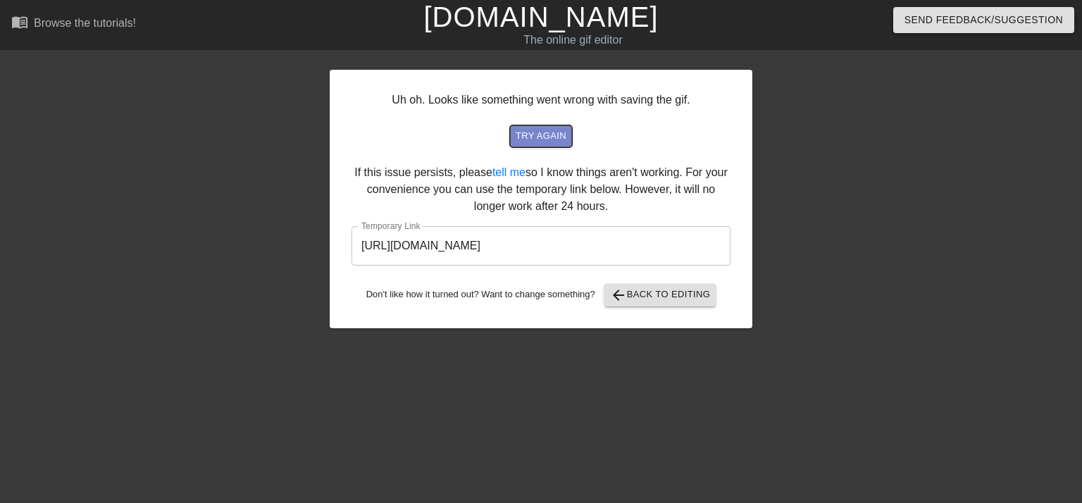
click at [543, 134] on span "try again" at bounding box center [541, 136] width 51 height 16
